Goal: Task Accomplishment & Management: Manage account settings

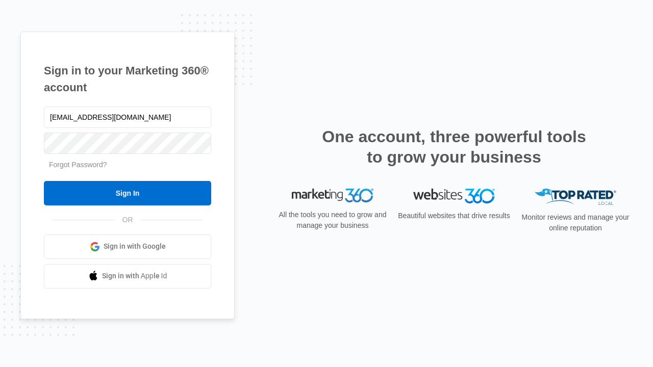
type input "[EMAIL_ADDRESS][DOMAIN_NAME]"
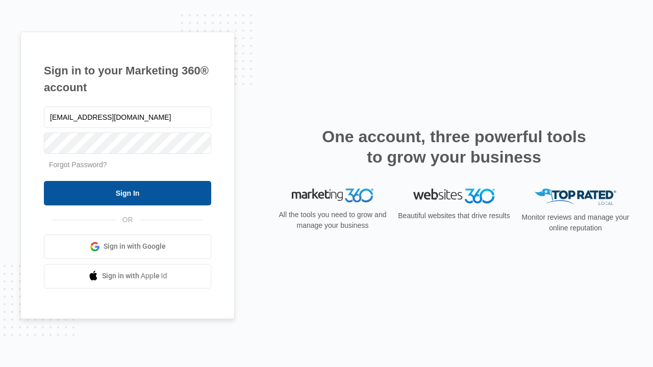
click at [128, 193] on input "Sign In" at bounding box center [127, 193] width 167 height 24
